Goal: Task Accomplishment & Management: Manage account settings

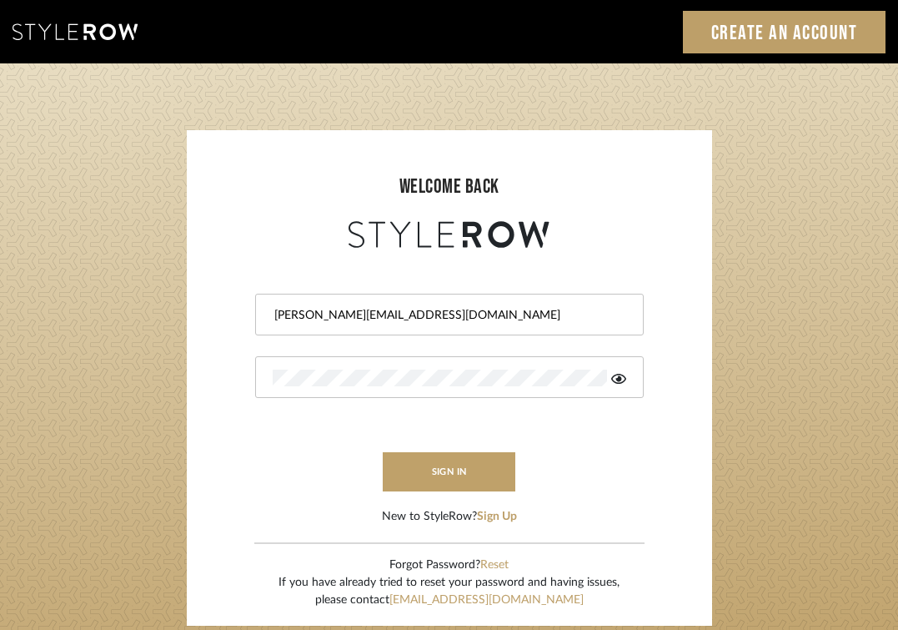
click at [448, 318] on input "jackie@bankstonmay.com" at bounding box center [447, 315] width 349 height 17
type input "skylar@bankstonmay.com"
click at [187, 342] on sr-login "welcome back skylar@bankstonmay.com sign in New to StyleRow? Sign Up Forgot Pas…" at bounding box center [449, 377] width 525 height 495
click at [611, 372] on icon at bounding box center [618, 378] width 15 height 13
click at [238, 379] on form "skylar@bankstonmay.com sign in New to StyleRow? Sign Up" at bounding box center [449, 388] width 492 height 273
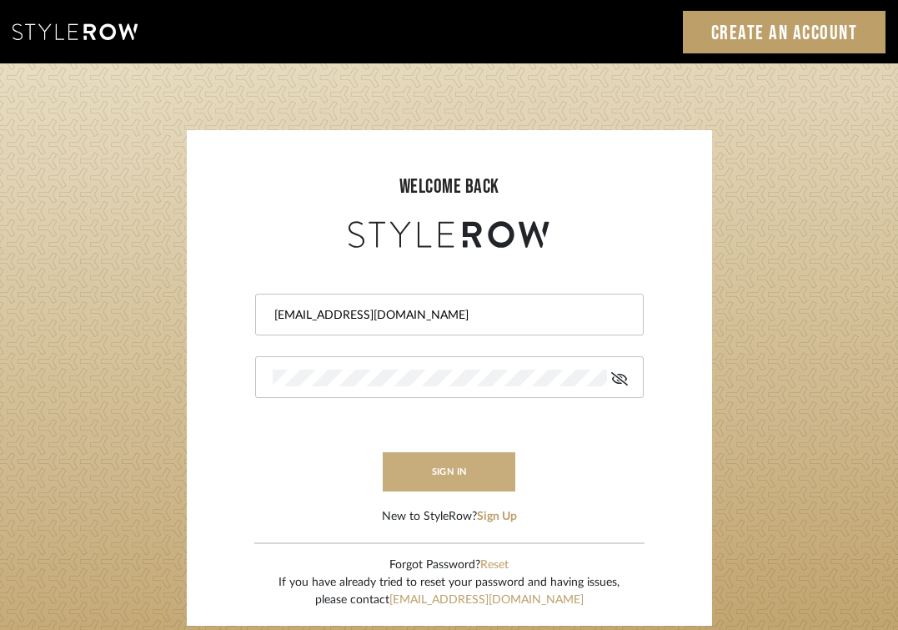
click at [450, 459] on button "sign in" at bounding box center [449, 471] width 133 height 39
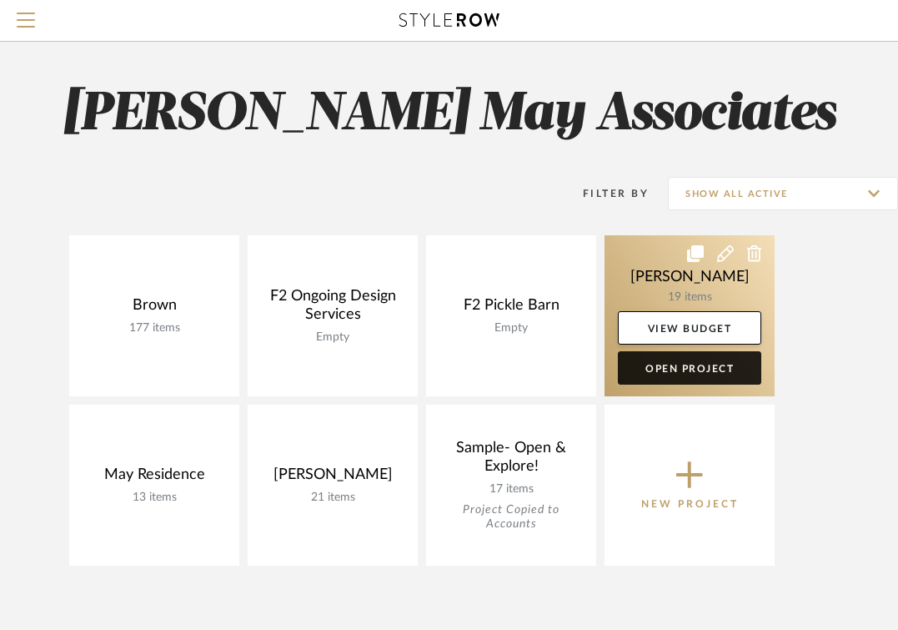
click at [680, 354] on link "Open Project" at bounding box center [689, 367] width 143 height 33
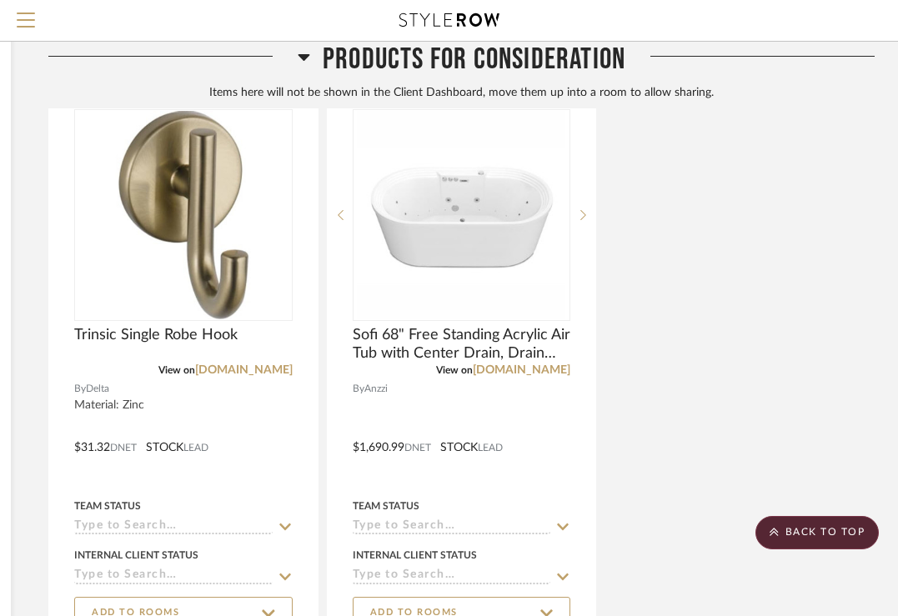
scroll to position [4211, 303]
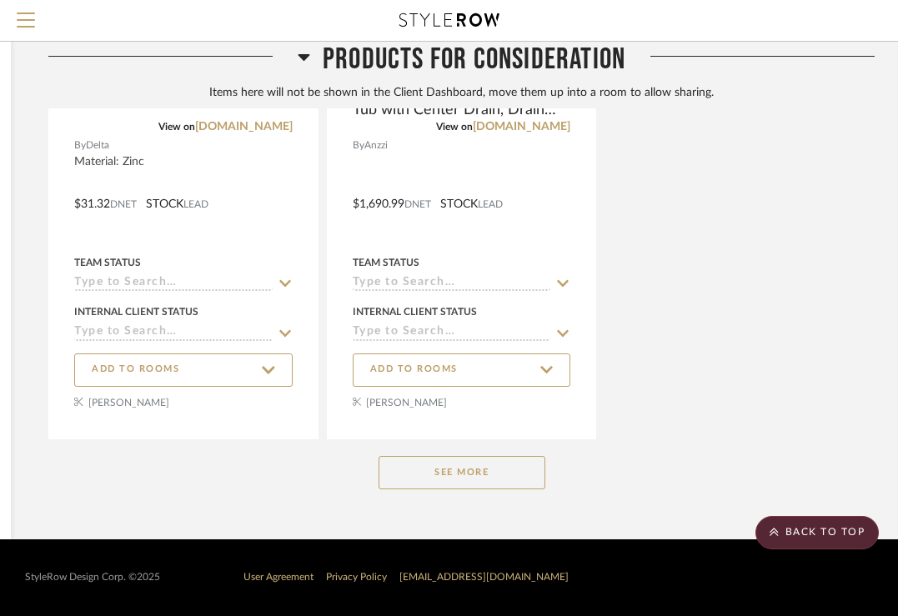
click at [459, 474] on button "See More" at bounding box center [462, 472] width 167 height 33
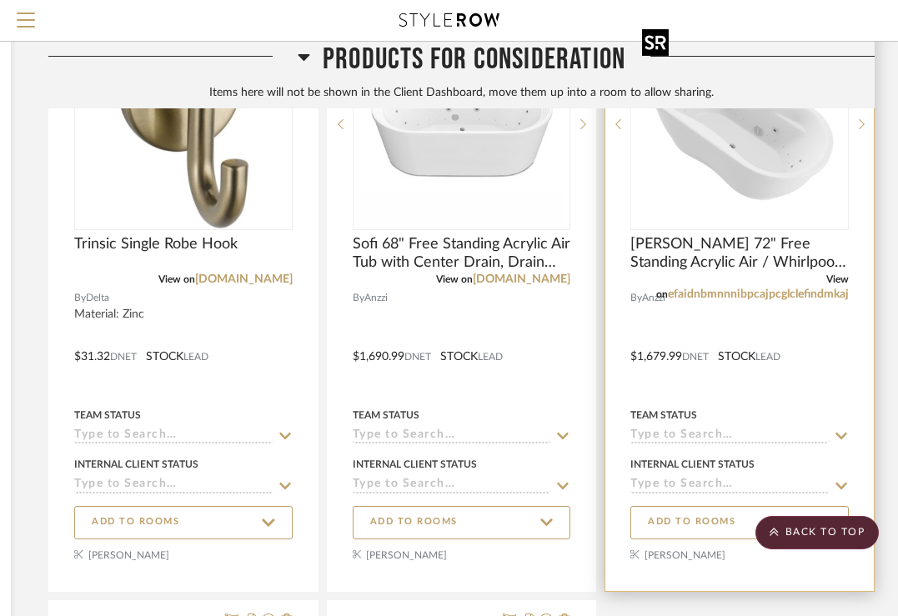
scroll to position [4087, 303]
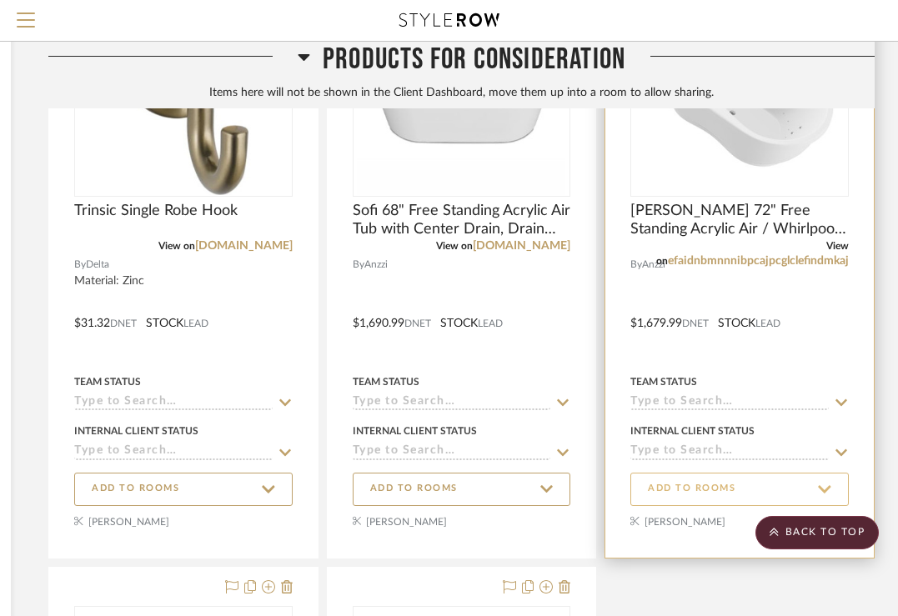
click at [722, 493] on span "ADD TO ROOMS" at bounding box center [692, 489] width 88 height 14
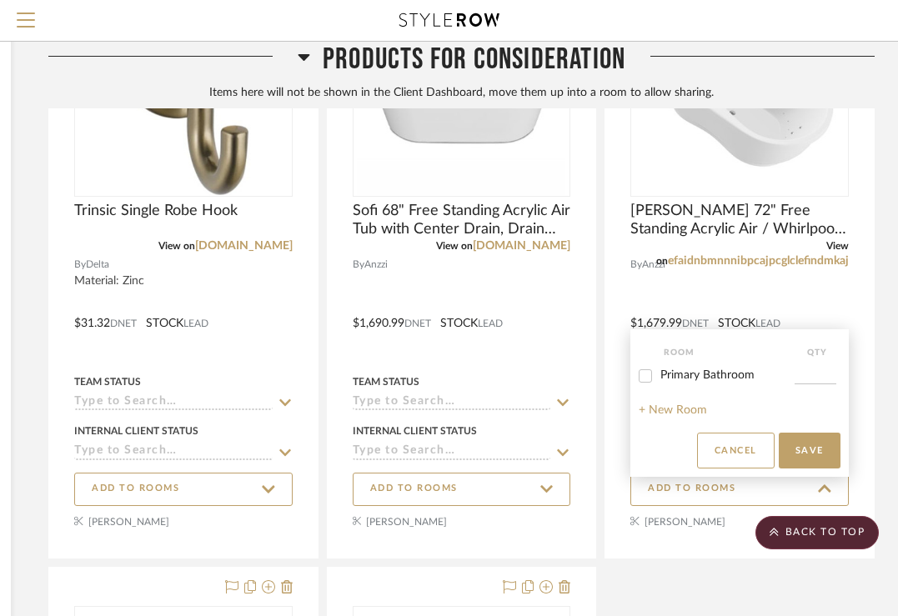
click at [686, 371] on span "Primary Bathroom" at bounding box center [707, 375] width 94 height 12
click at [659, 371] on input "Primary Bathroom" at bounding box center [645, 376] width 27 height 27
checkbox input "true"
type input "1"
click at [819, 454] on button "Save" at bounding box center [810, 451] width 62 height 36
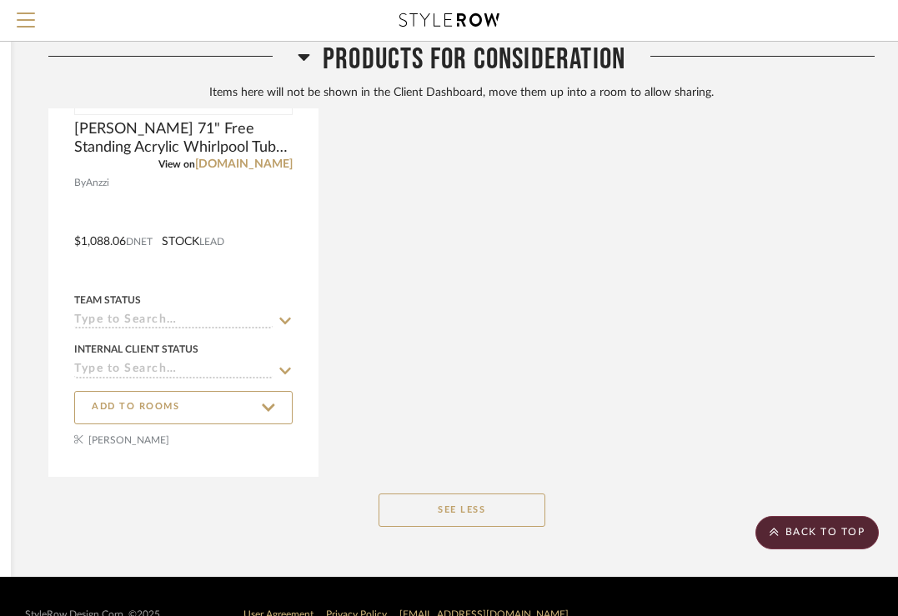
click at [447, 517] on button "See Less" at bounding box center [462, 510] width 167 height 33
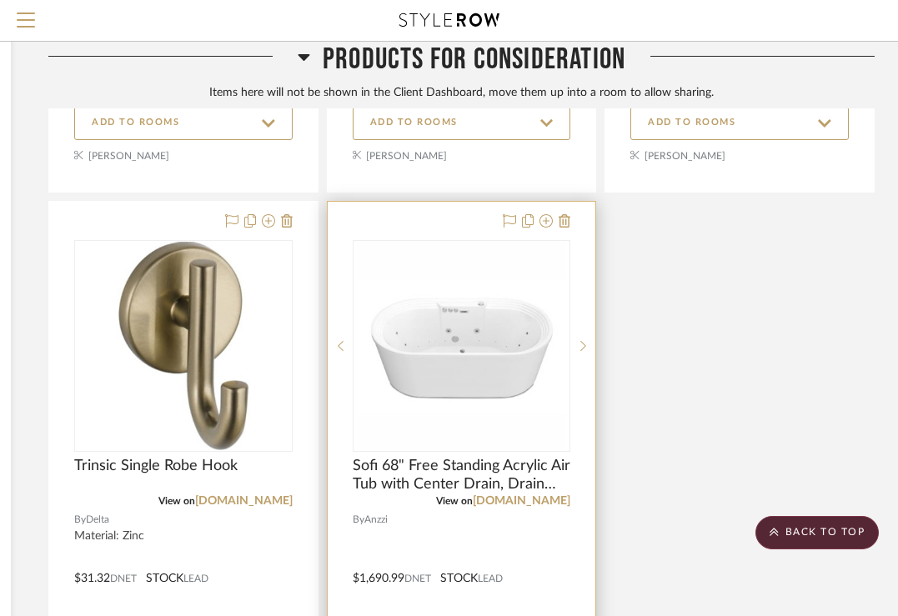
scroll to position [4211, 303]
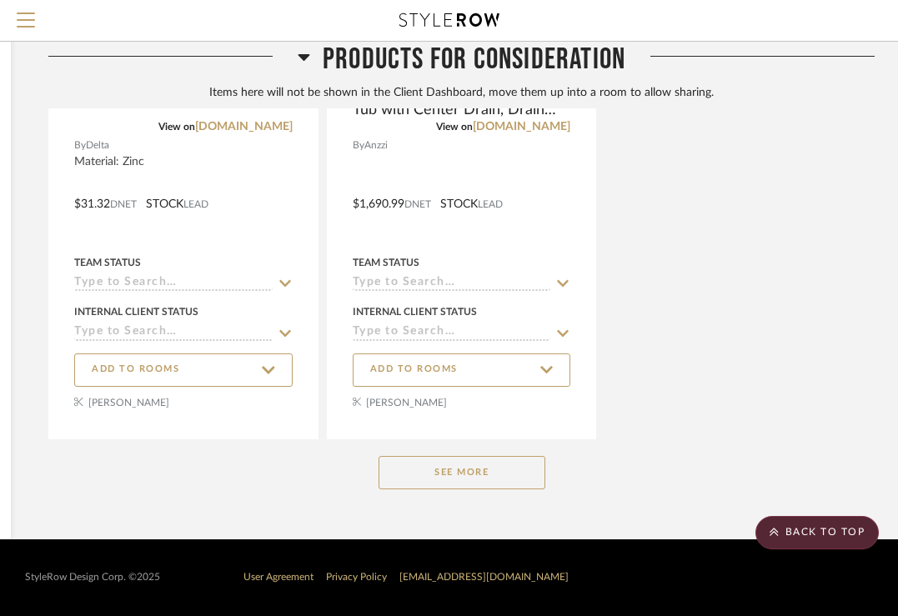
click at [469, 479] on button "See More" at bounding box center [462, 472] width 167 height 33
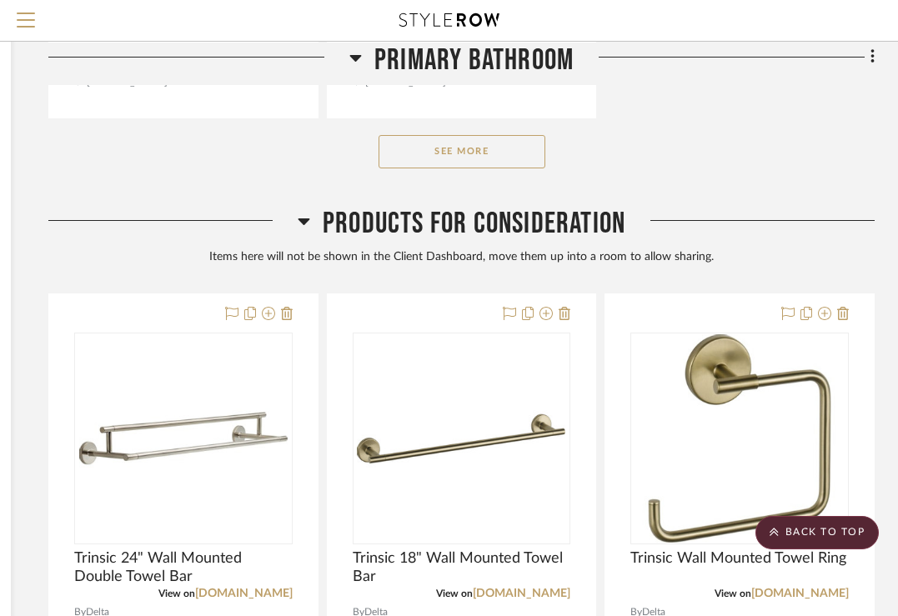
scroll to position [2493, 303]
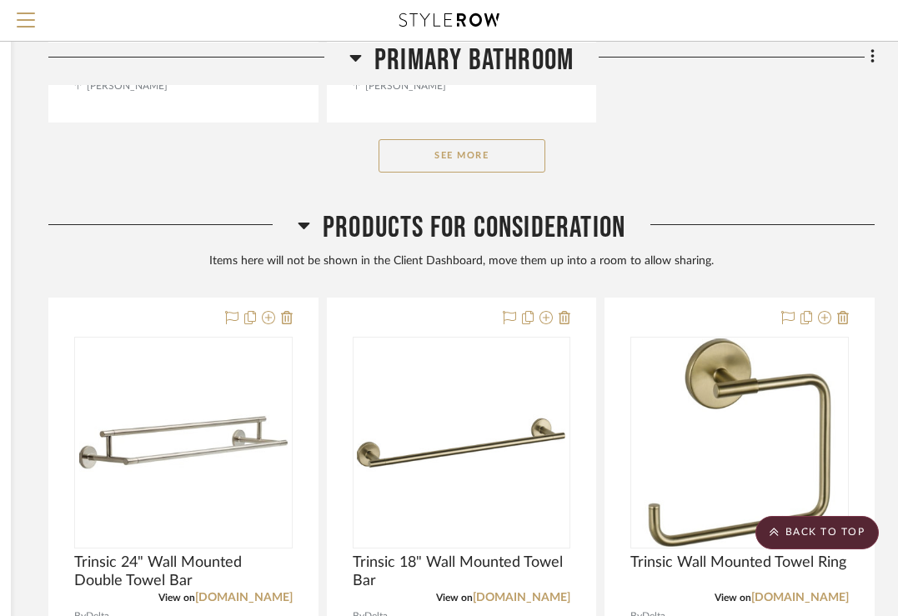
click at [479, 164] on button "See More" at bounding box center [462, 155] width 167 height 33
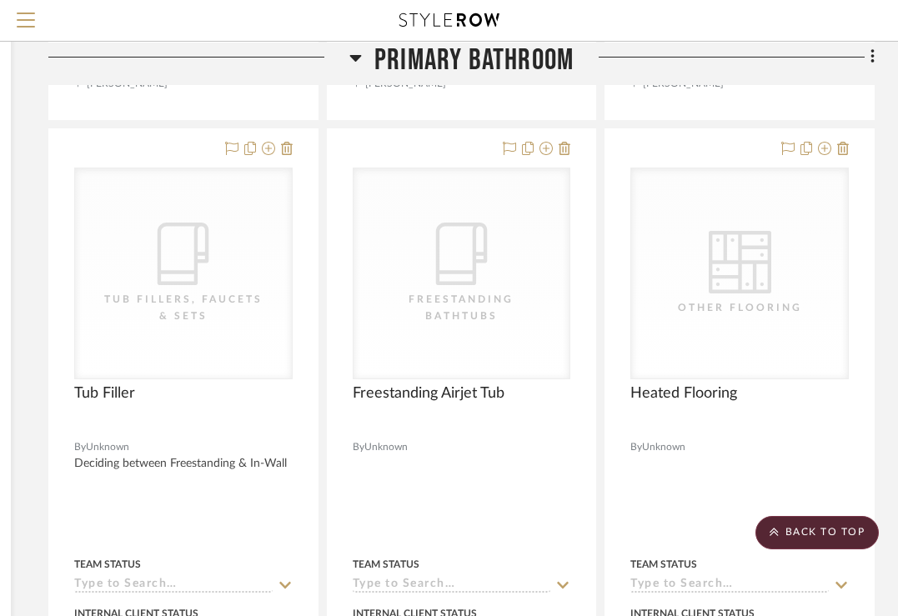
scroll to position [3237, 303]
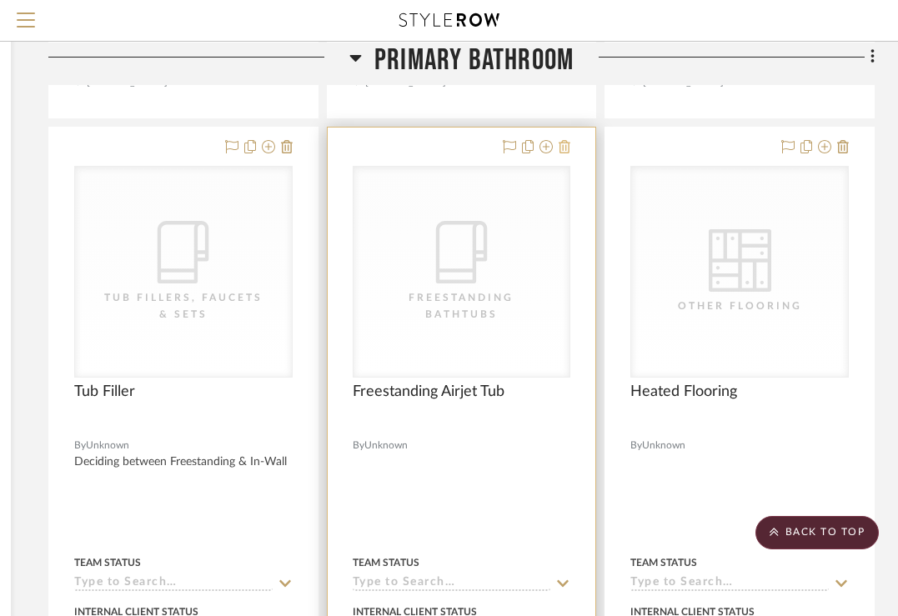
click at [565, 145] on icon at bounding box center [565, 146] width 12 height 13
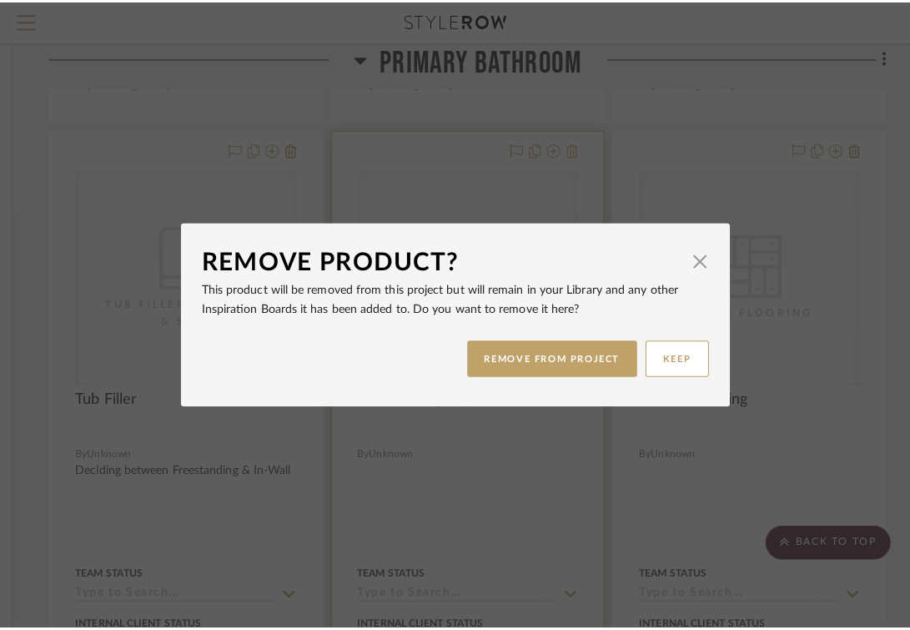
scroll to position [0, 0]
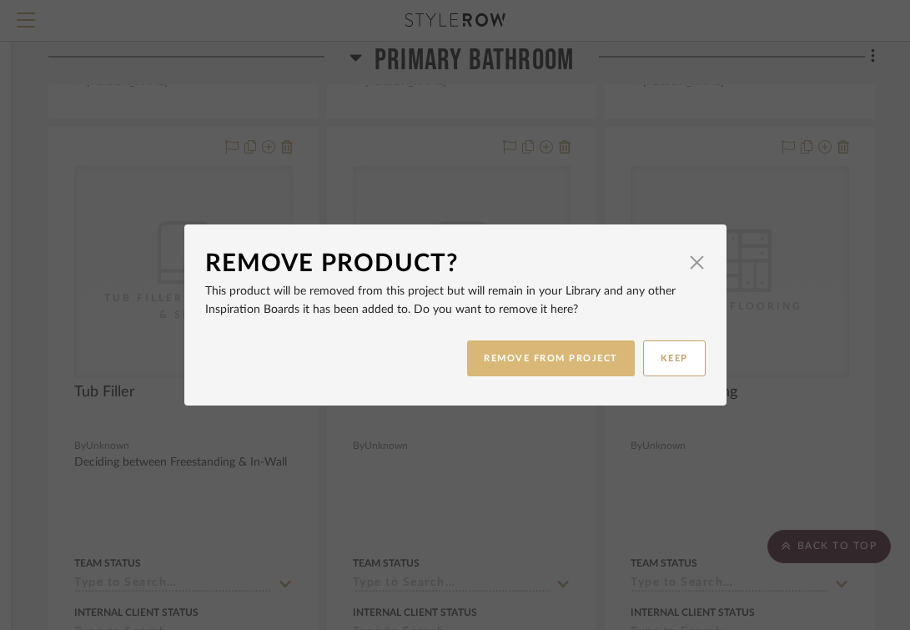
click at [590, 354] on button "REMOVE FROM PROJECT" at bounding box center [551, 358] width 168 height 36
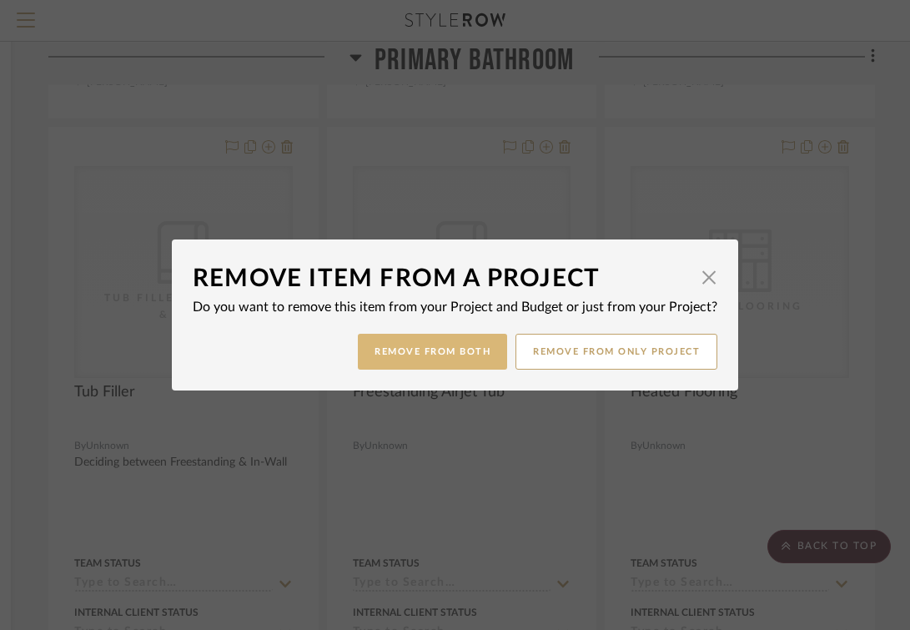
click at [476, 359] on button "Remove from Both" at bounding box center [432, 352] width 149 height 36
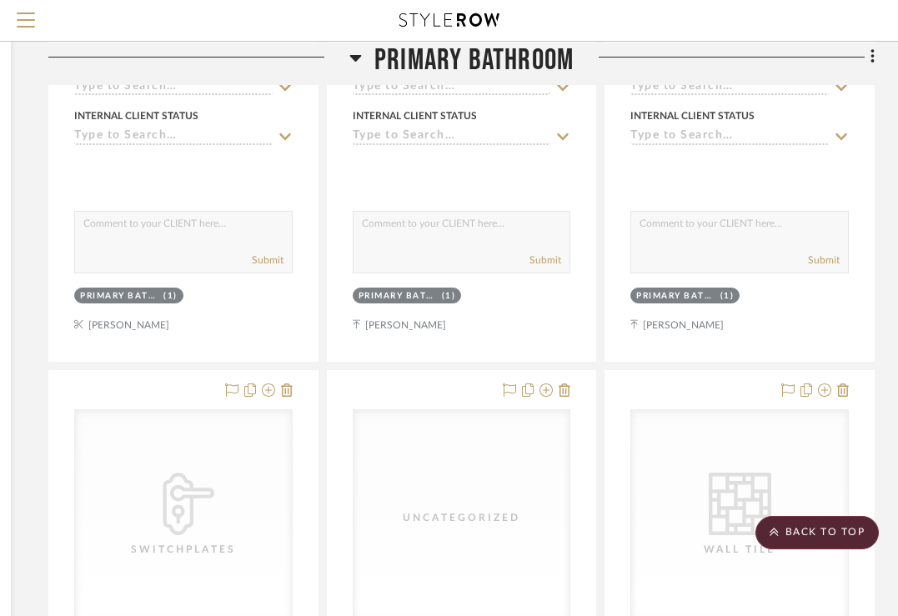
scroll to position [0, 303]
